Goal: Task Accomplishment & Management: Complete application form

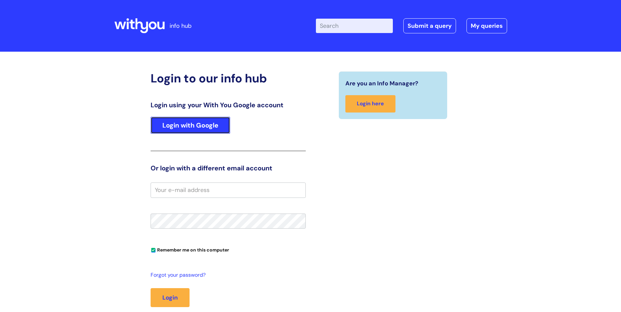
click at [204, 128] on link "Login with Google" at bounding box center [191, 125] width 80 height 17
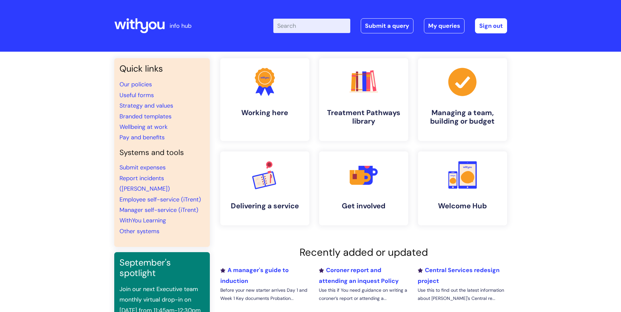
click at [312, 26] on input "Enter your search term here..." at bounding box center [311, 26] width 77 height 14
type input "p45"
click button "Search" at bounding box center [0, 0] width 0 height 0
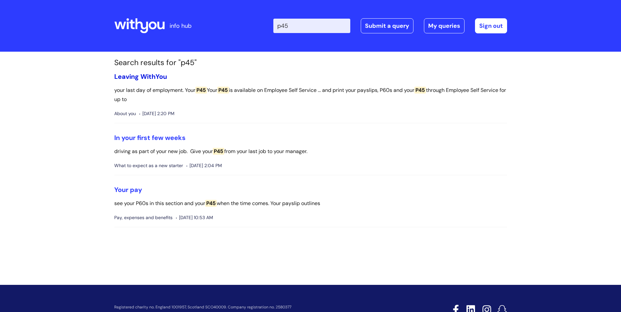
click at [148, 76] on link "Leaving WithYou" at bounding box center [140, 76] width 53 height 9
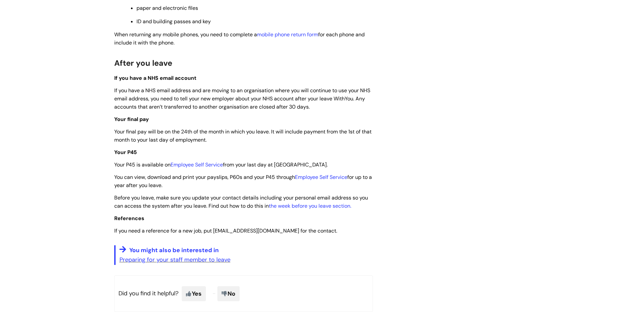
scroll to position [1571, 0]
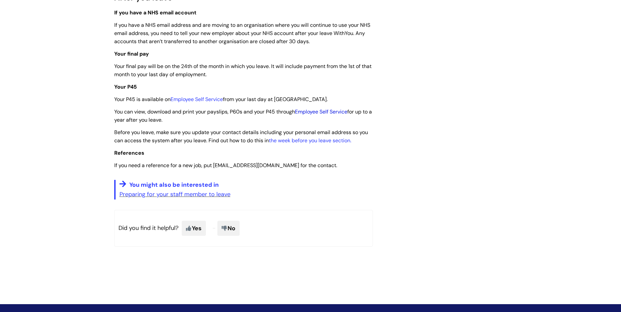
click at [328, 115] on link "Employee Self Service" at bounding box center [321, 111] width 52 height 7
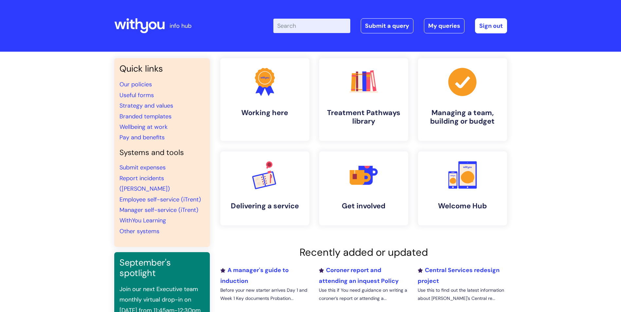
drag, startPoint x: 287, startPoint y: 32, endPoint x: 293, endPoint y: 28, distance: 7.0
click at [288, 31] on input "Enter your search term here..." at bounding box center [311, 26] width 77 height 14
type input "reference"
click button "Search" at bounding box center [0, 0] width 0 height 0
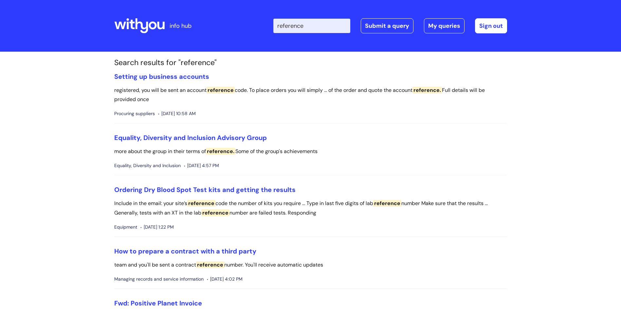
drag, startPoint x: 320, startPoint y: 23, endPoint x: 255, endPoint y: 24, distance: 65.2
click at [255, 24] on div "Enter your search term here... reference Search Submit a query My queries Welco…" at bounding box center [359, 26] width 295 height 39
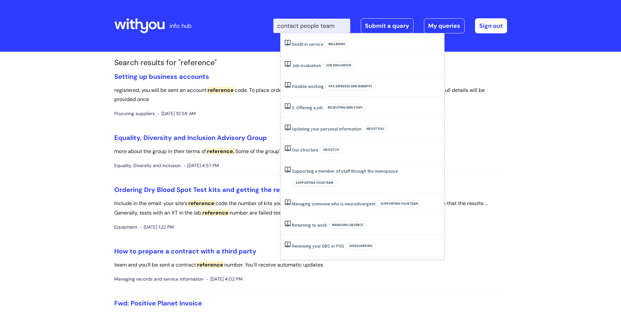
type input "contact people team"
click button "Search" at bounding box center [0, 0] width 0 height 0
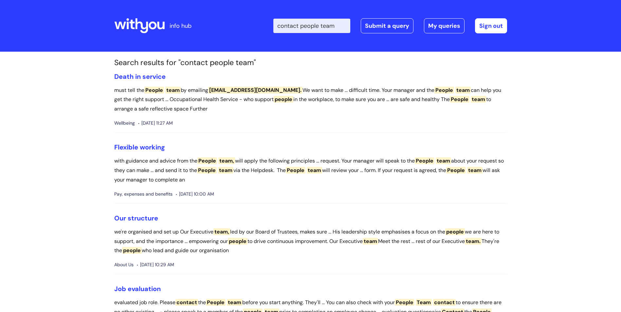
drag, startPoint x: 343, startPoint y: 26, endPoint x: 262, endPoint y: 26, distance: 81.2
click at [262, 26] on div "Enter your search term here... contact people team Search Submit a query My que…" at bounding box center [359, 26] width 295 height 39
type input "p"
click at [372, 27] on link "Submit a query" at bounding box center [387, 25] width 53 height 15
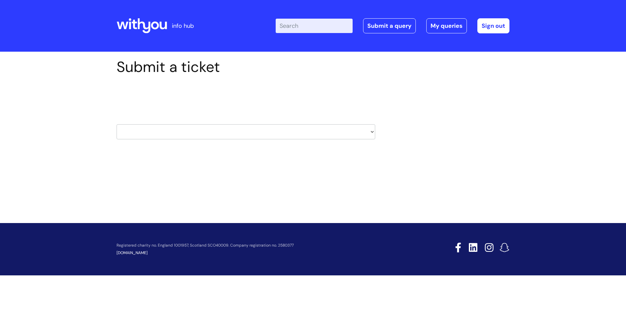
click at [244, 131] on select "HR / People IT and Support Clinical Drug Alerts Finance Accounts Data Support T…" at bounding box center [246, 131] width 259 height 15
select select "hr_/_people"
click at [117, 124] on select "HR / People IT and Support Clinical Drug Alerts Finance Accounts Data Support T…" at bounding box center [246, 131] width 259 height 15
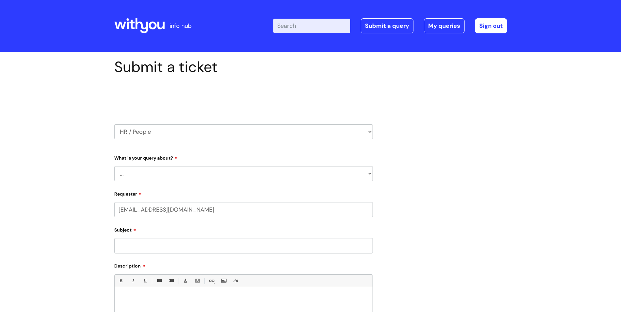
select select "80004328356"
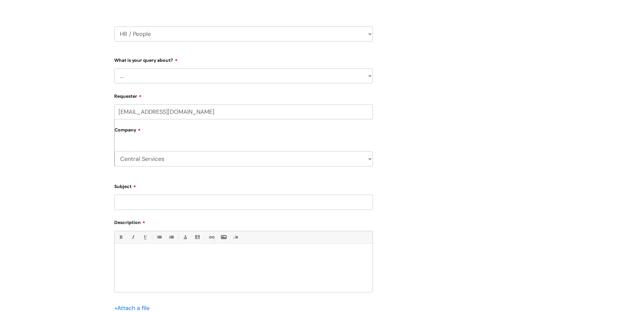
scroll to position [98, 0]
click at [171, 80] on select "... Absence Query Holiday Query Employee change request General HR Query iTrent…" at bounding box center [243, 75] width 259 height 15
select select "General HR Query"
click at [114, 68] on select "... Absence Query Holiday Query Employee change request General HR Query iTrent…" at bounding box center [243, 75] width 259 height 15
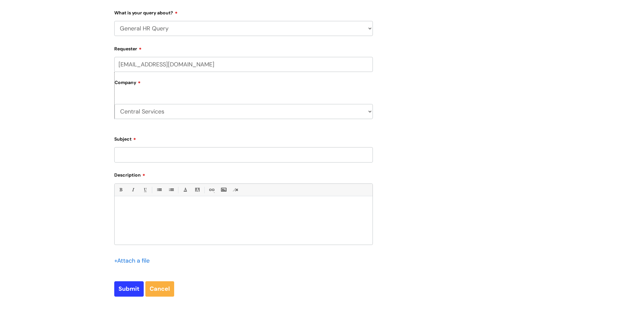
scroll to position [131, 0]
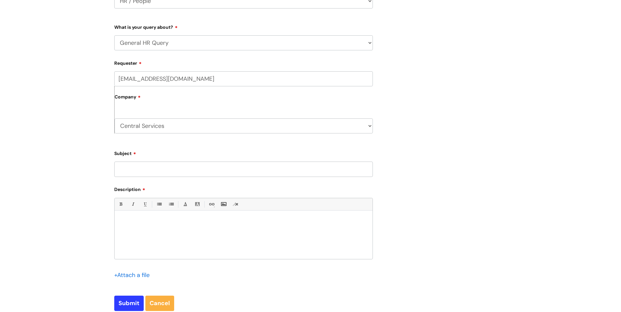
click at [160, 170] on input "Subject" at bounding box center [243, 169] width 259 height 15
type input "Reference"
click at [155, 222] on p at bounding box center [243, 222] width 248 height 6
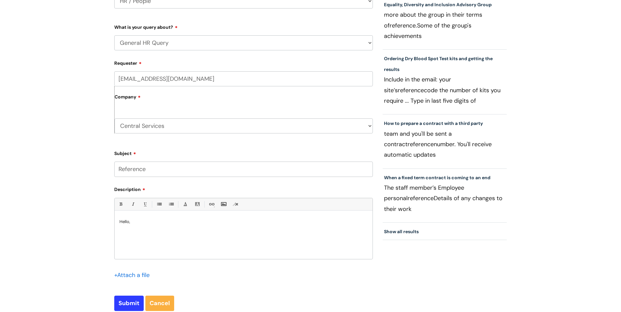
drag, startPoint x: 177, startPoint y: 169, endPoint x: 90, endPoint y: 169, distance: 87.4
click at [90, 169] on div "Submit a ticket Select issue type HR / People IT and Support Clinical Drug Aler…" at bounding box center [310, 135] width 621 height 429
type input "E"
type input "j"
click at [122, 171] on input "HJob reference" at bounding box center [243, 169] width 259 height 15
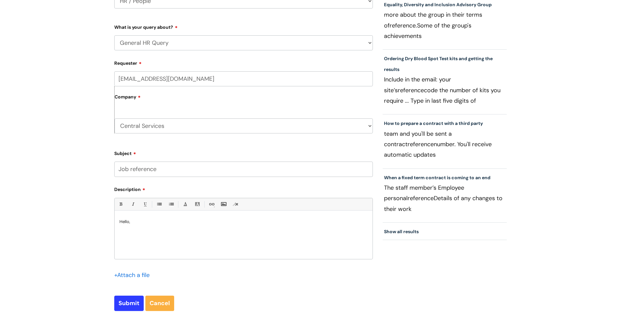
type input "Job reference"
click at [138, 221] on p "Hello," at bounding box center [243, 222] width 248 height 6
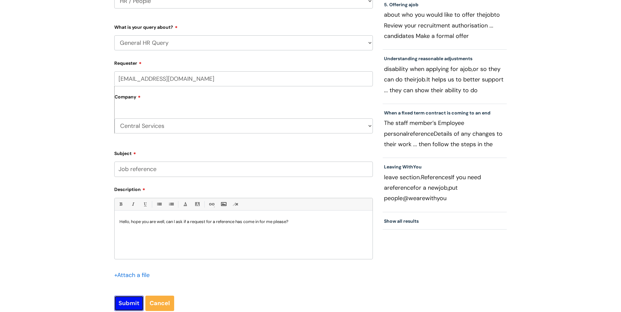
click at [120, 300] on input "Submit" at bounding box center [128, 303] width 29 height 15
type input "Please Wait..."
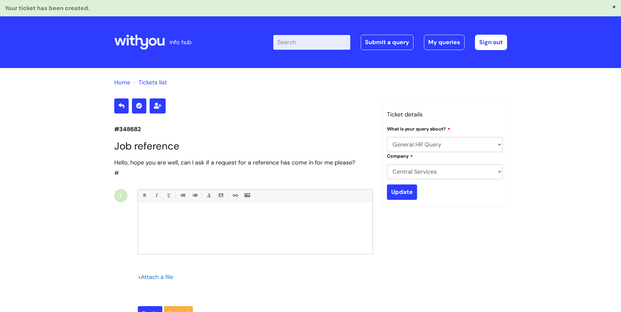
select select "General HR Query"
